Goal: Task Accomplishment & Management: Manage account settings

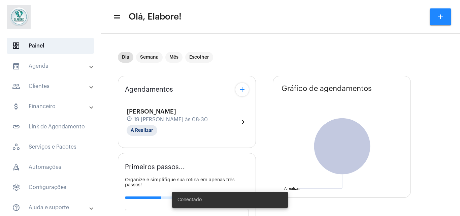
click at [175, 122] on span "19 [PERSON_NAME] às 08:30" at bounding box center [171, 120] width 74 height 6
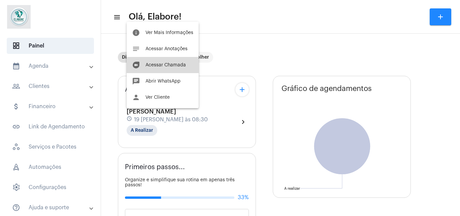
click at [182, 69] on button "duo [PERSON_NAME]" at bounding box center [163, 65] width 72 height 16
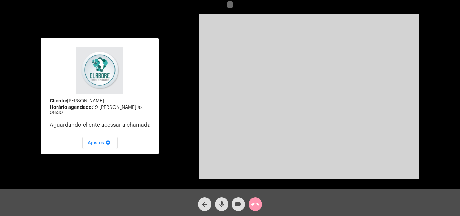
click at [226, 203] on button "mic" at bounding box center [221, 203] width 13 height 13
click at [239, 202] on mat-icon "videocam" at bounding box center [239, 204] width 8 height 8
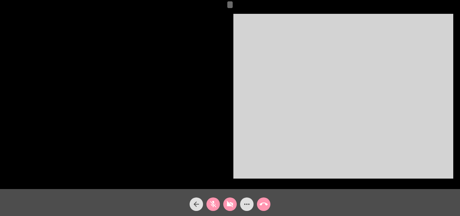
click at [231, 201] on mat-icon "videocam_off" at bounding box center [230, 204] width 8 height 8
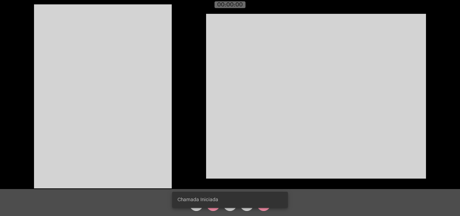
click at [218, 203] on snack-bar-container "Chamada Iniciada" at bounding box center [230, 200] width 116 height 16
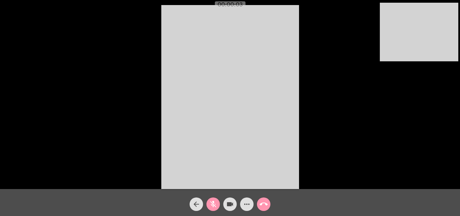
click at [212, 207] on mat-icon "mic_off" at bounding box center [213, 204] width 8 height 8
click at [324, 122] on div "Acessando Câmera e Microfone..." at bounding box center [230, 96] width 459 height 189
click at [383, 176] on div "Acessando Câmera e Microfone..." at bounding box center [230, 96] width 459 height 189
click at [247, 207] on mat-icon "more_horiz" at bounding box center [247, 204] width 8 height 8
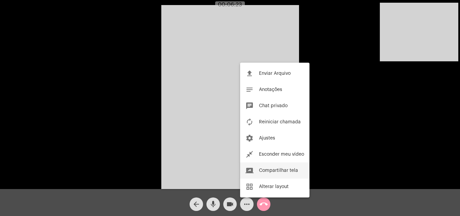
click at [285, 173] on span "Compartilhar tela" at bounding box center [278, 170] width 39 height 5
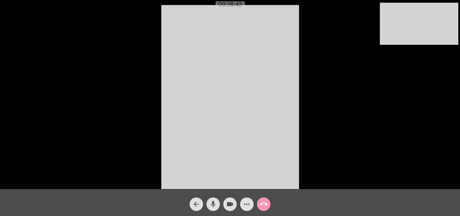
click at [342, 155] on div "Acessando Câmera e Microfone..." at bounding box center [230, 96] width 459 height 189
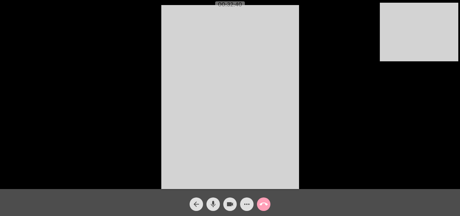
click at [264, 203] on mat-icon "call_end" at bounding box center [264, 204] width 8 height 8
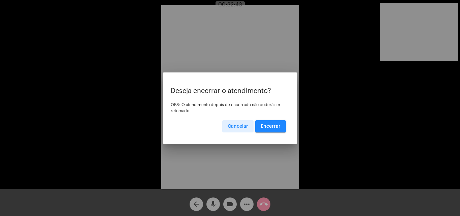
click at [271, 127] on span "Encerrar" at bounding box center [271, 126] width 20 height 5
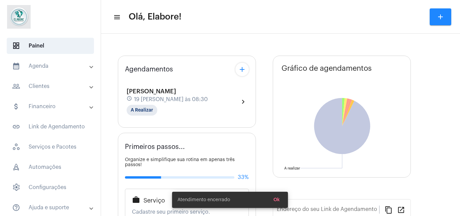
type input "[URL][DOMAIN_NAME]"
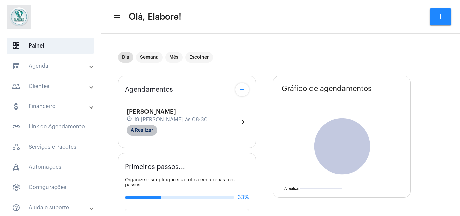
click at [146, 129] on mat-chip "A Realizar" at bounding box center [142, 130] width 31 height 11
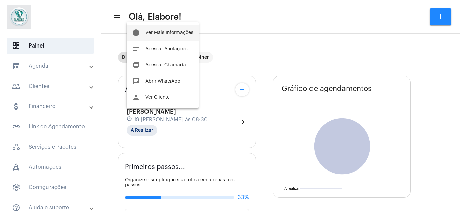
click at [153, 30] on button "info Ver Mais Informações" at bounding box center [163, 33] width 72 height 16
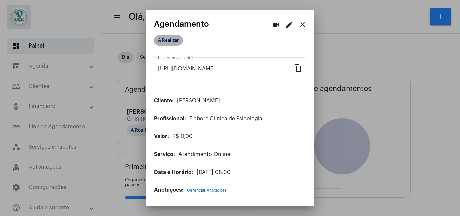
click at [172, 36] on mat-chip "A Realizar" at bounding box center [168, 40] width 29 height 11
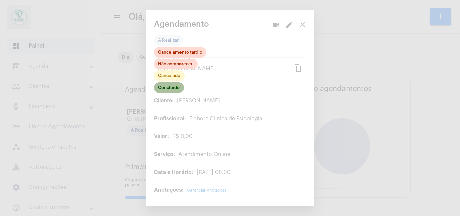
click at [177, 86] on mat-chip "Concluído" at bounding box center [169, 87] width 30 height 11
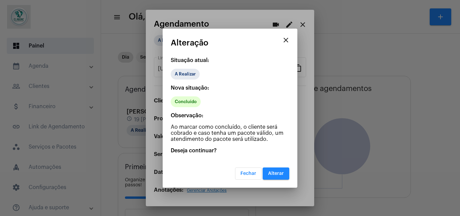
click at [270, 178] on button "Alterar" at bounding box center [276, 173] width 27 height 12
